Goal: Task Accomplishment & Management: Use online tool/utility

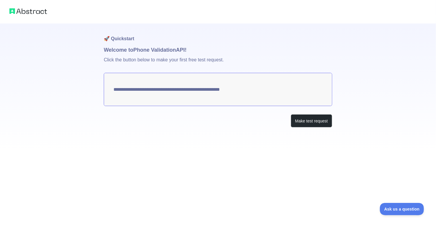
click at [226, 93] on textarea "**********" at bounding box center [218, 89] width 228 height 33
drag, startPoint x: 115, startPoint y: 91, endPoint x: 237, endPoint y: 86, distance: 122.3
click at [230, 87] on textarea "**********" at bounding box center [218, 89] width 228 height 33
click at [311, 120] on button "Make test request" at bounding box center [311, 120] width 41 height 13
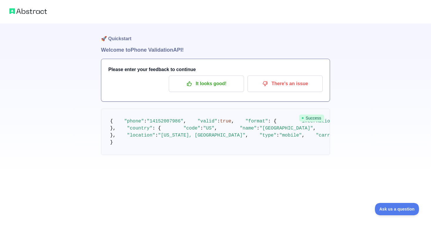
drag, startPoint x: 107, startPoint y: 118, endPoint x: 68, endPoint y: 115, distance: 39.3
click at [68, 115] on div "🚀 Quickstart Welcome to Phone Validation API! Please enter your feedback to con…" at bounding box center [215, 89] width 431 height 179
click at [51, 92] on div "🚀 Quickstart Welcome to Phone Validation API! Please enter your feedback to con…" at bounding box center [215, 89] width 431 height 179
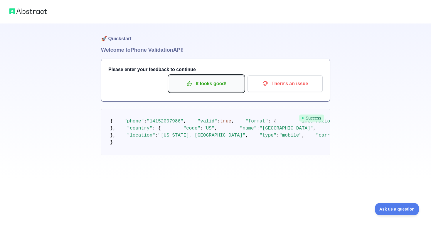
click at [207, 84] on p "It looks good!" at bounding box center [206, 84] width 66 height 10
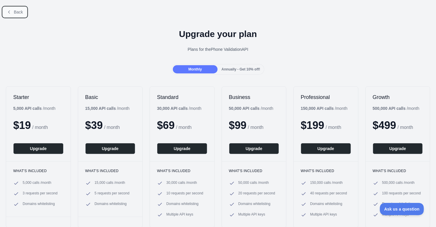
click at [14, 11] on span "Back" at bounding box center [18, 12] width 9 height 5
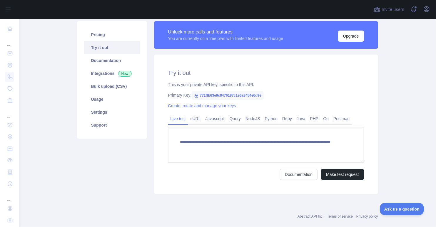
scroll to position [51, 0]
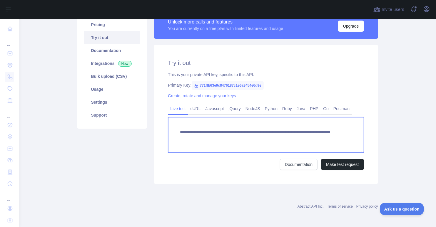
drag, startPoint x: 175, startPoint y: 131, endPoint x: 307, endPoint y: 138, distance: 132.2
click at [307, 138] on textarea "**********" at bounding box center [266, 135] width 196 height 36
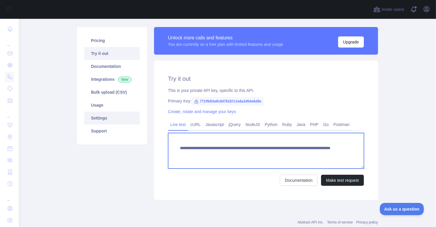
scroll to position [22, 0]
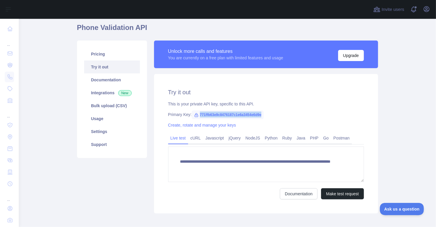
drag, startPoint x: 196, startPoint y: 113, endPoint x: 259, endPoint y: 116, distance: 63.2
click at [259, 116] on span "771ffb63e9c8476187c1e6a3454e6d9e" at bounding box center [228, 114] width 72 height 9
copy span "771ffb63e9c8476187c1e6a3454e6d9e"
